Goal: Browse casually

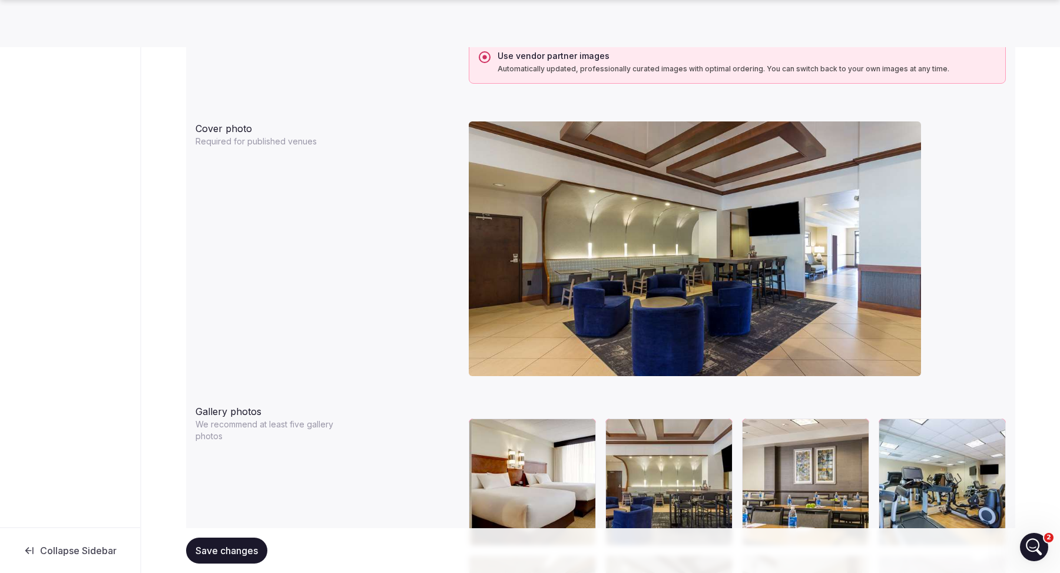
scroll to position [1007, 0]
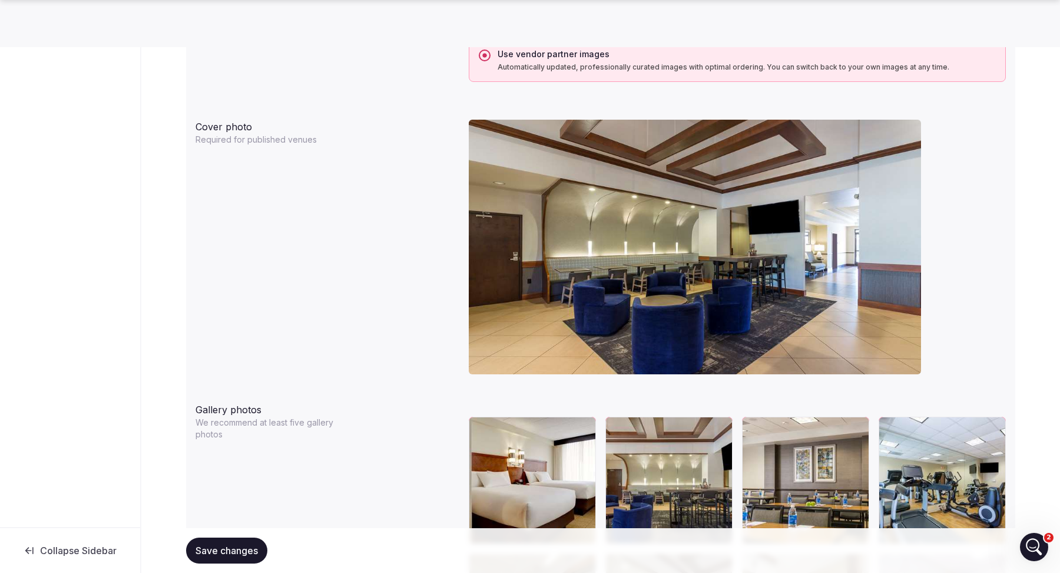
click at [395, 316] on div "Cover photo Required for published venues" at bounding box center [601, 251] width 811 height 273
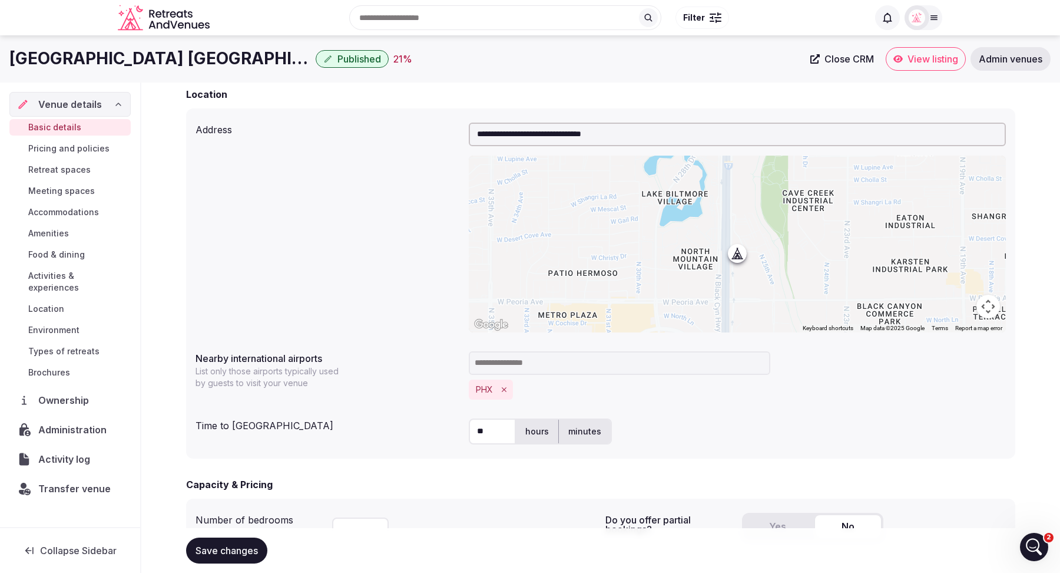
scroll to position [245, 0]
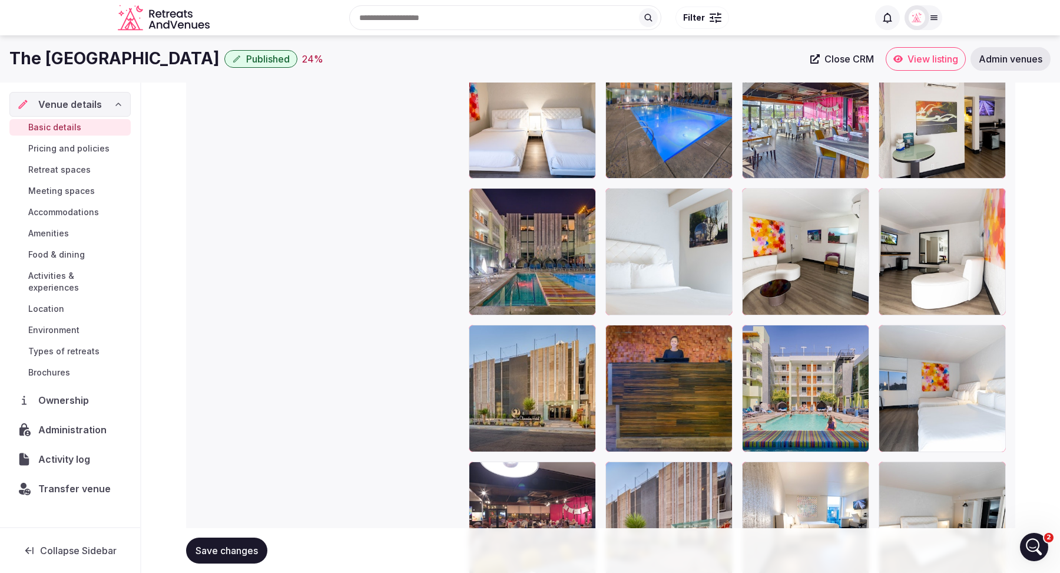
scroll to position [1947, 0]
